Goal: Navigation & Orientation: Find specific page/section

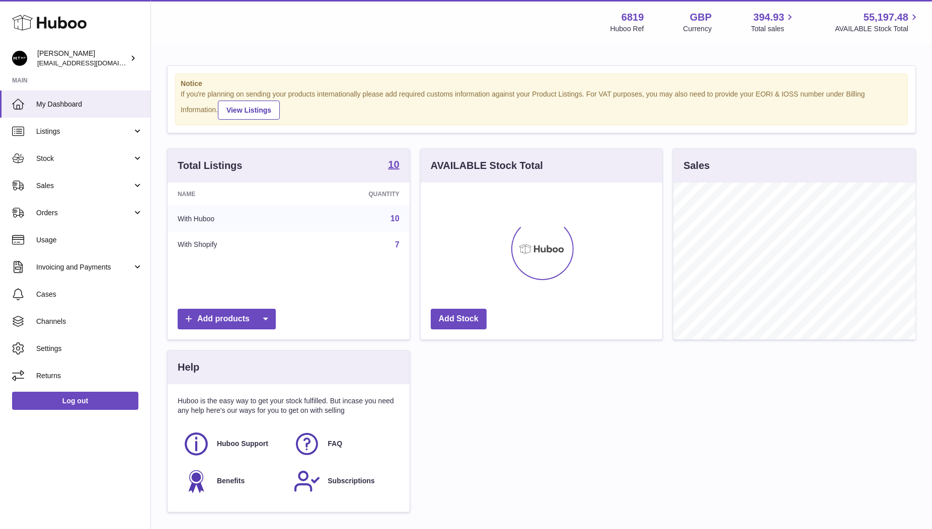
scroll to position [157, 242]
click at [58, 164] on link "Stock" at bounding box center [75, 158] width 150 height 27
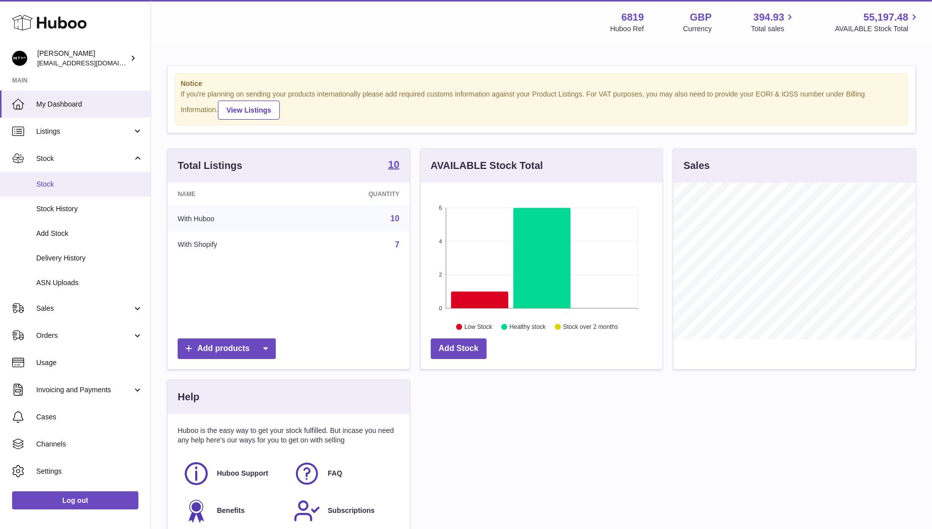
click at [93, 181] on span "Stock" at bounding box center [89, 185] width 107 height 10
